Goal: Information Seeking & Learning: Find specific page/section

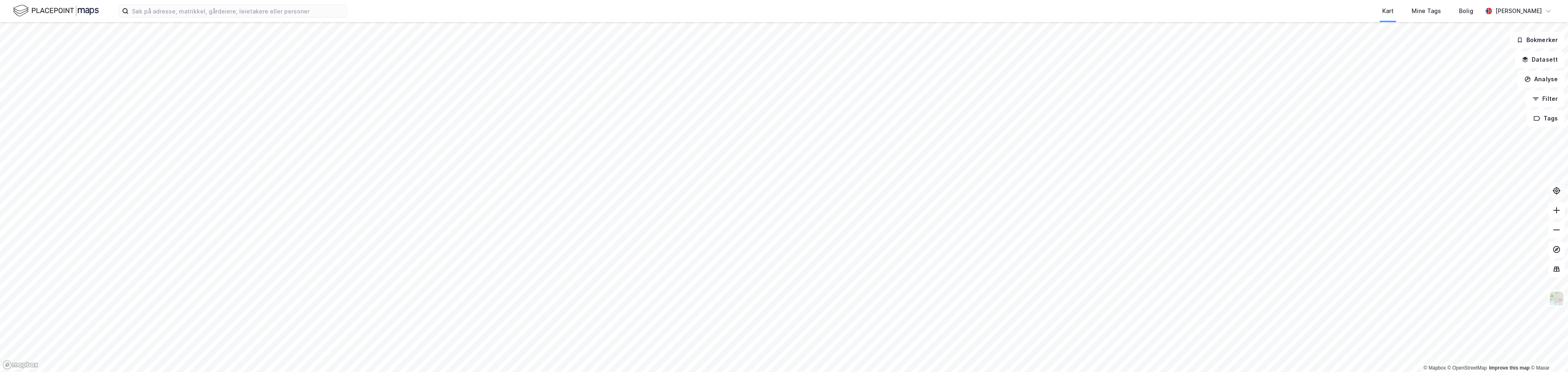
click at [783, 190] on icon at bounding box center [1556, 191] width 3 height 3
click at [749, 0] on html "Kart Mine Tags [PERSON_NAME] © Mapbox © OpenStreetMap Improve this map © Maxar …" at bounding box center [784, 186] width 1568 height 372
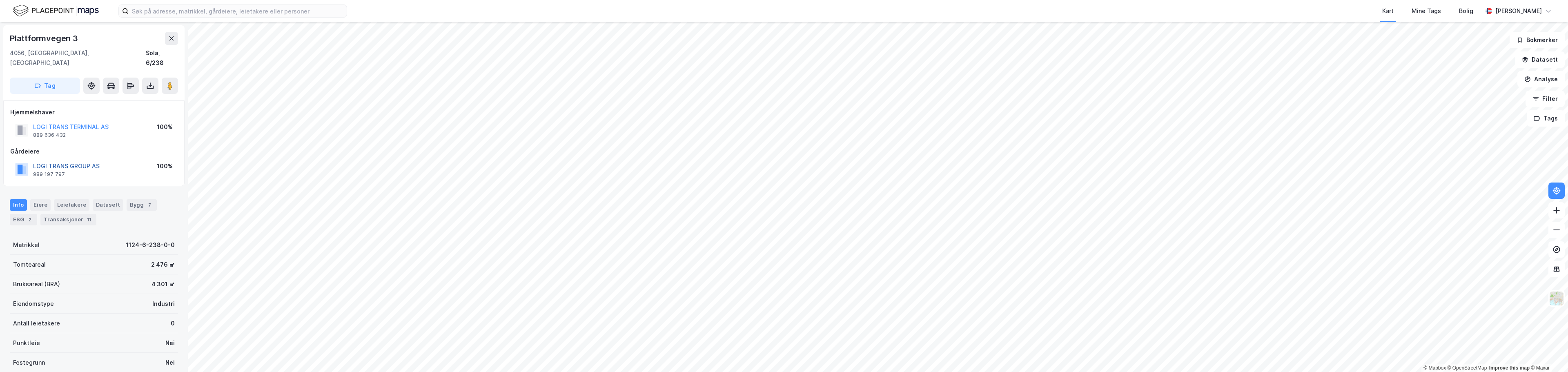
click at [0, 0] on button "LOGI TRANS GROUP AS" at bounding box center [0, 0] width 0 height 0
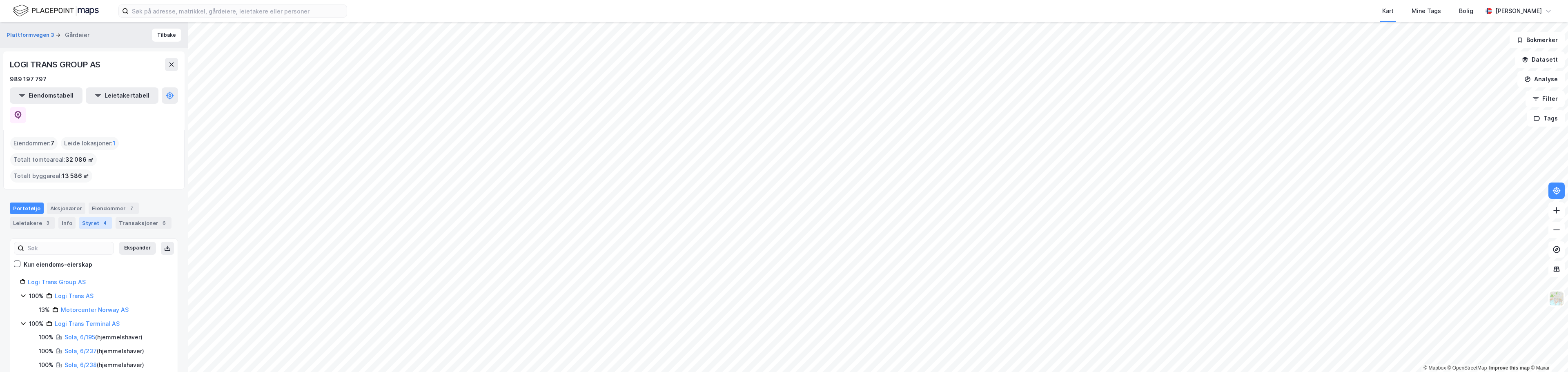
click at [84, 217] on div "Styret 4" at bounding box center [95, 223] width 33 height 12
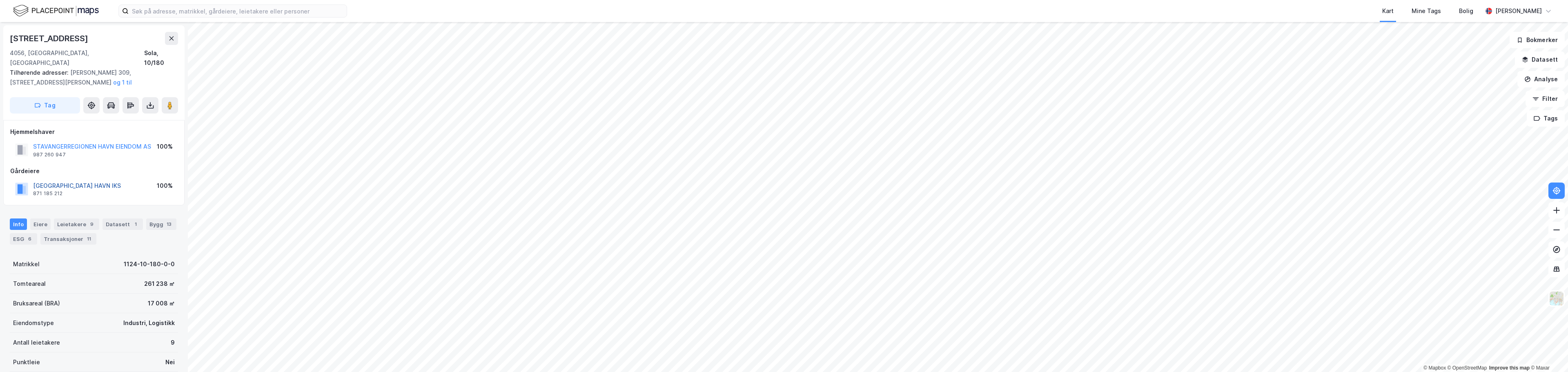
click at [0, 0] on button "[GEOGRAPHIC_DATA] HAVN IKS" at bounding box center [0, 0] width 0 height 0
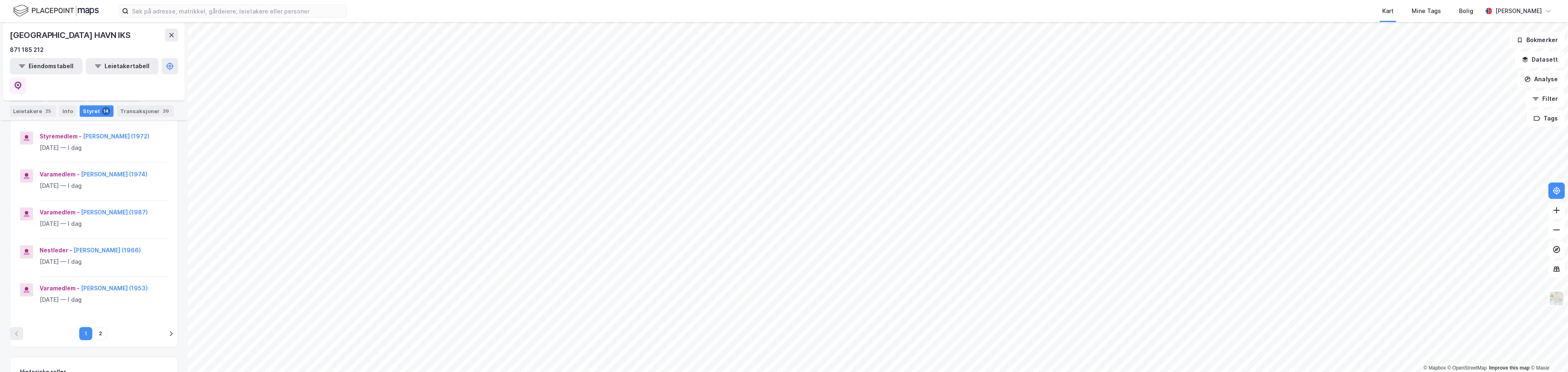
scroll to position [327, 0]
click at [101, 327] on button "2" at bounding box center [100, 333] width 13 height 13
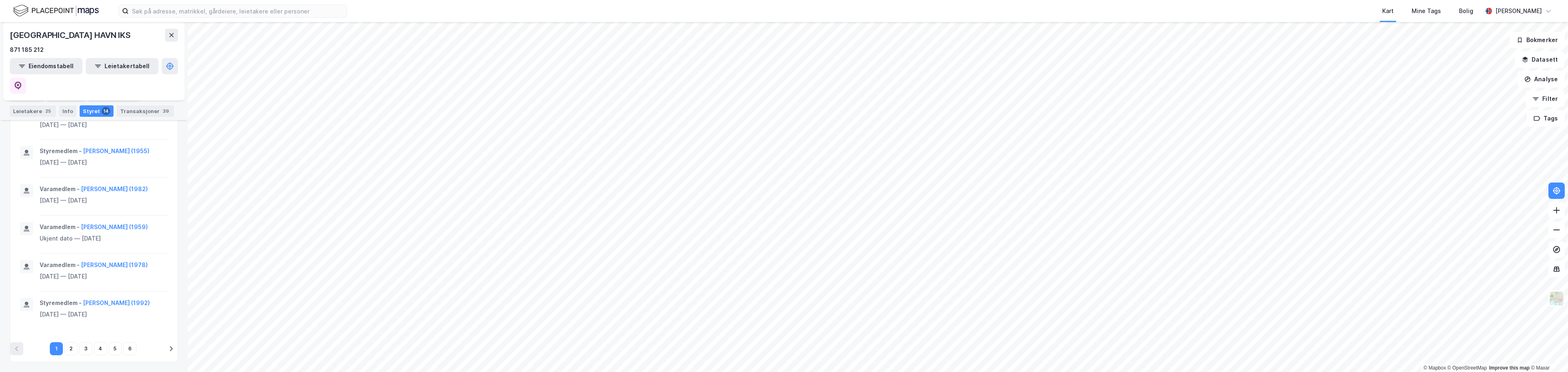
scroll to position [558, 0]
click at [65, 348] on button "2" at bounding box center [71, 348] width 13 height 13
click at [80, 345] on button "3" at bounding box center [85, 348] width 13 height 13
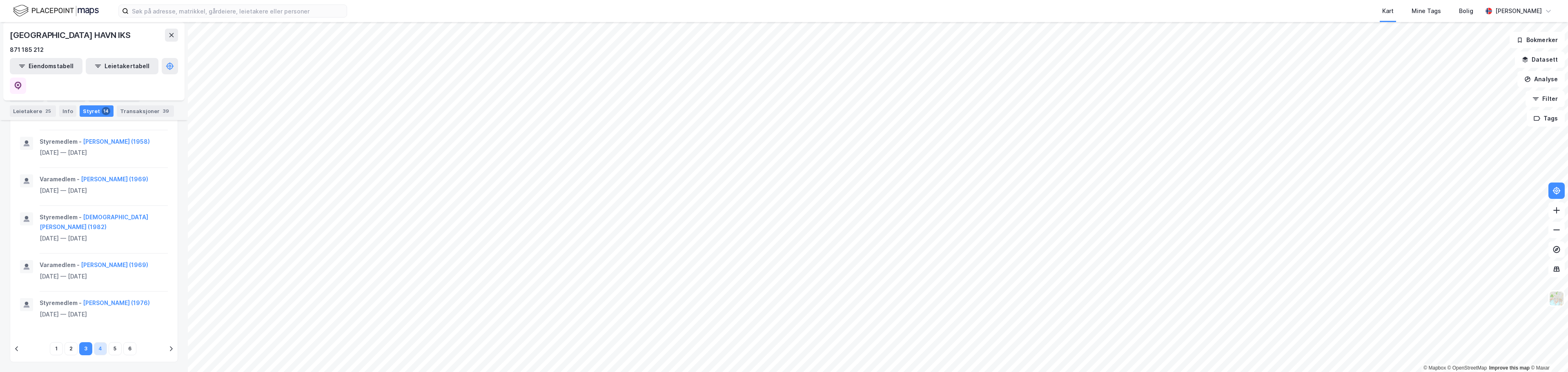
click at [96, 343] on button "4" at bounding box center [100, 348] width 13 height 13
click at [108, 345] on button "5" at bounding box center [114, 348] width 13 height 13
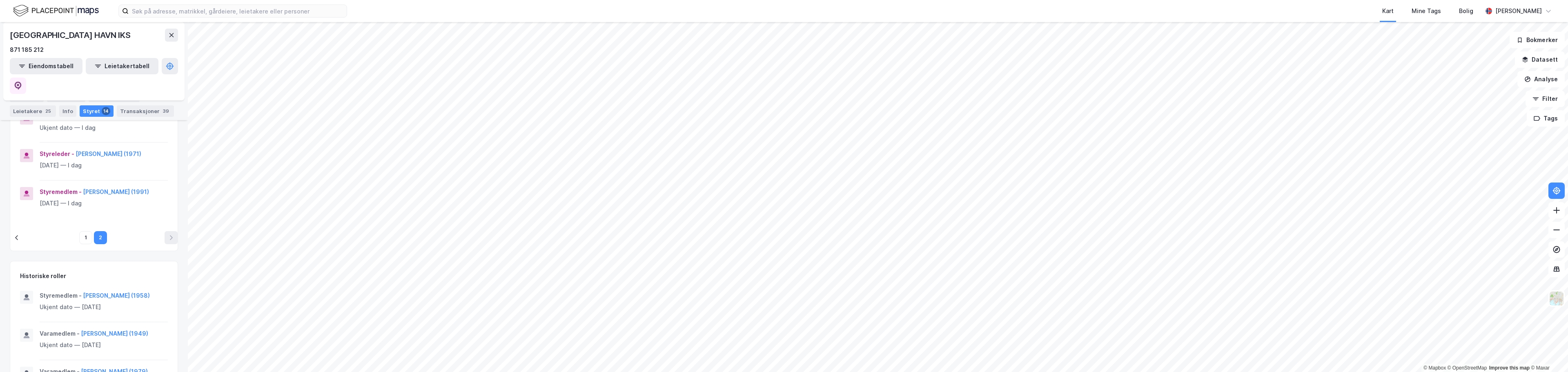
scroll to position [130, 0]
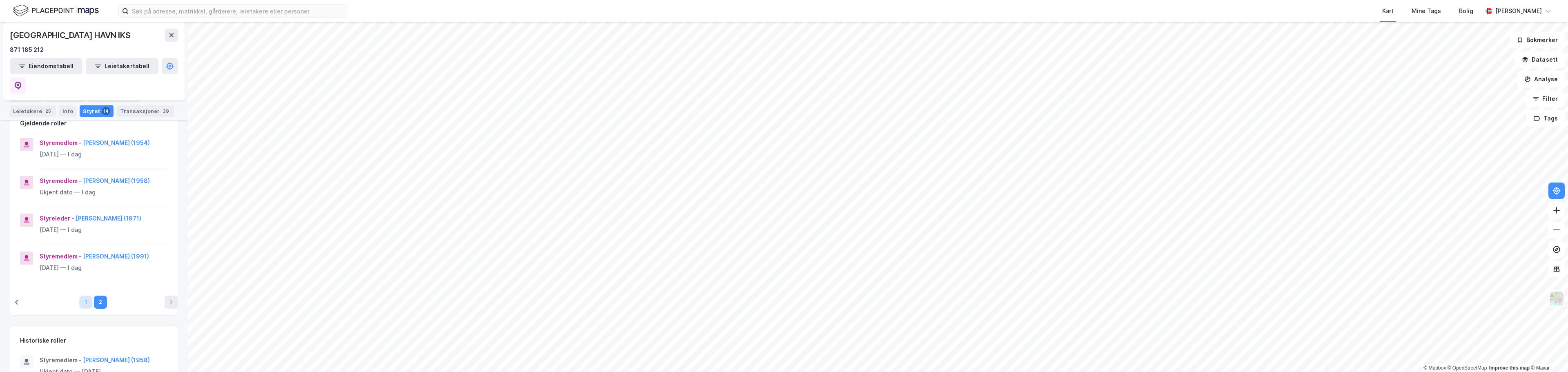
click at [80, 300] on button "1" at bounding box center [85, 302] width 13 height 13
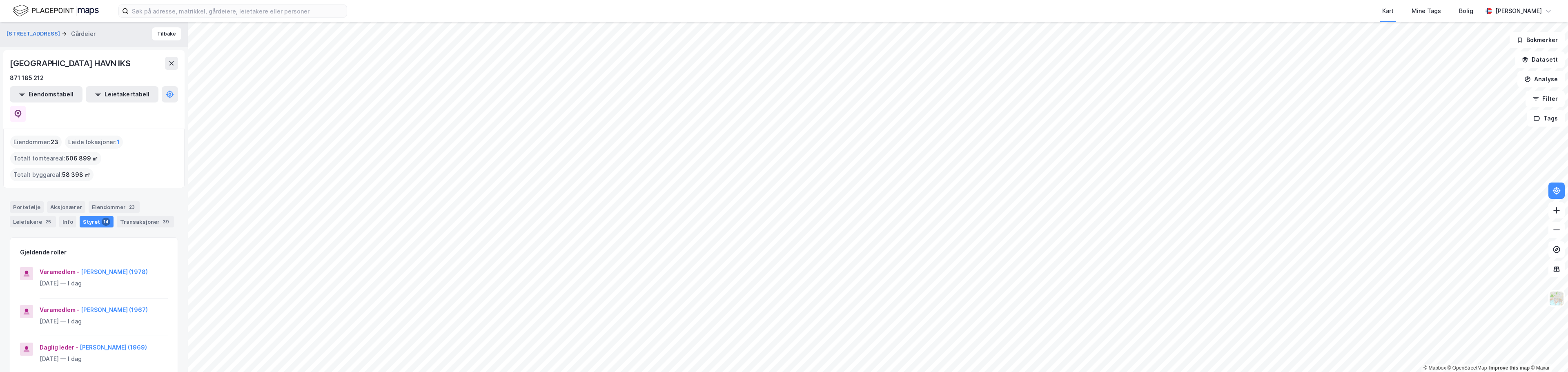
scroll to position [0, 0]
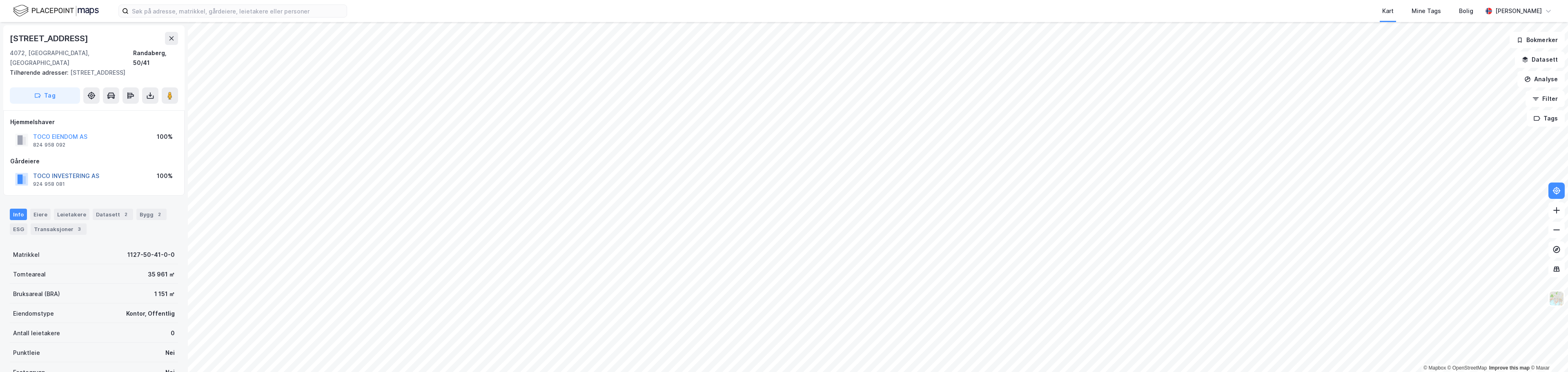
click at [0, 0] on button "TOCO INVESTERING AS" at bounding box center [0, 0] width 0 height 0
click at [0, 0] on button "TOCO EIENDOM AS" at bounding box center [0, 0] width 0 height 0
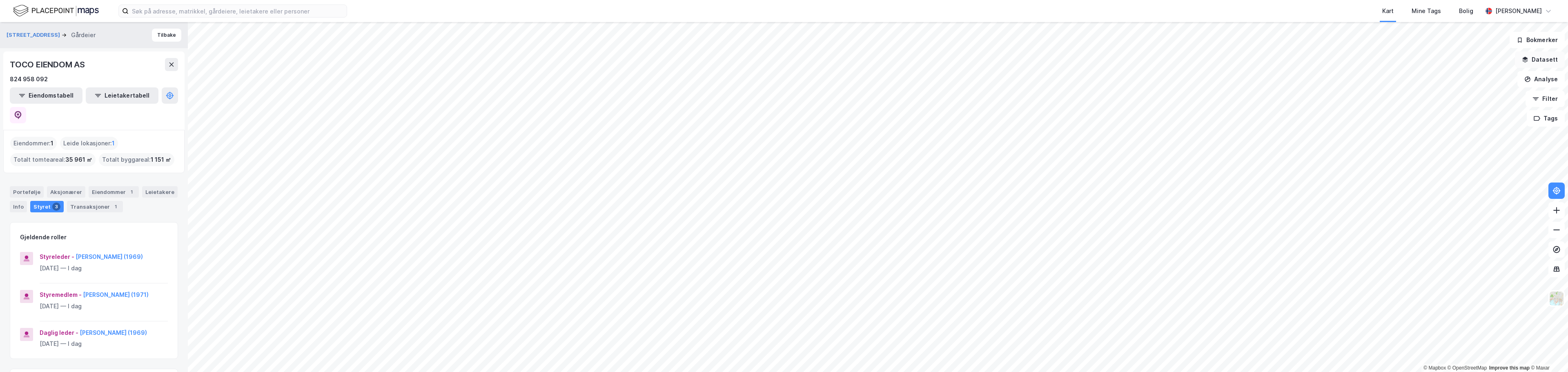
click at [783, 60] on button "Datasett" at bounding box center [1540, 60] width 50 height 16
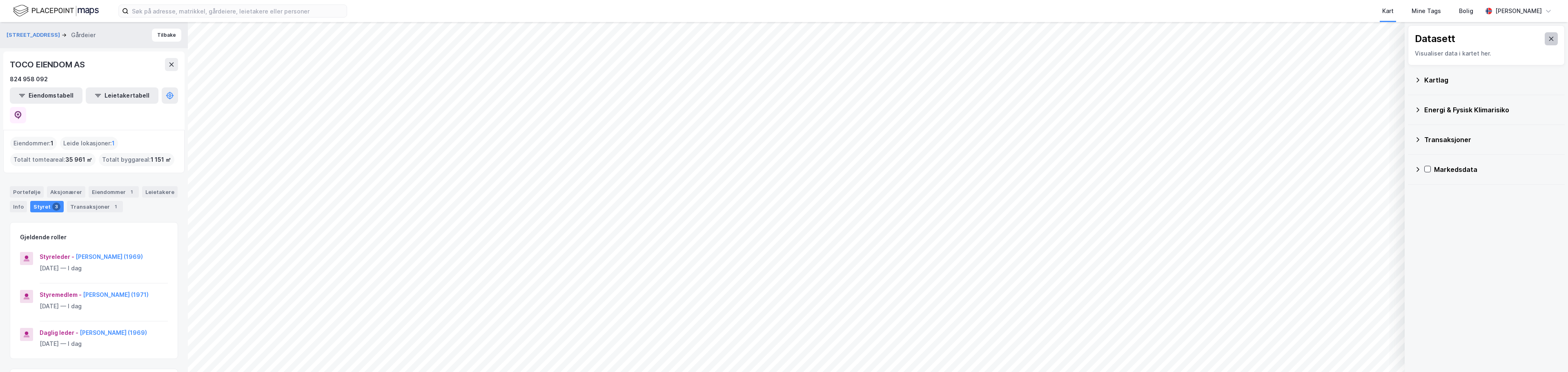
click at [783, 39] on icon at bounding box center [1551, 38] width 7 height 7
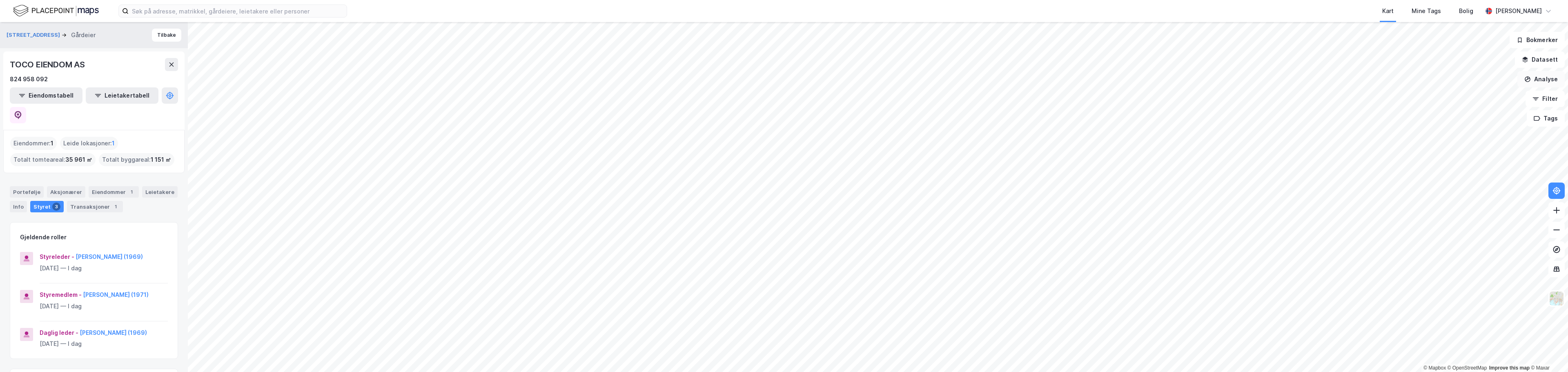
click at [783, 80] on button "Analyse" at bounding box center [1541, 79] width 47 height 16
click at [783, 80] on div "Mål avstand" at bounding box center [1470, 79] width 71 height 7
click at [783, 353] on button "Lukk" at bounding box center [954, 354] width 37 height 16
